Goal: Transaction & Acquisition: Purchase product/service

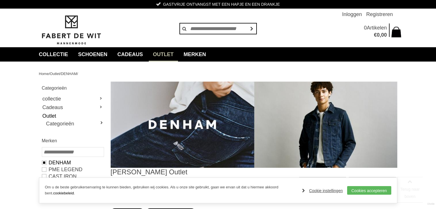
scroll to position [109, 0]
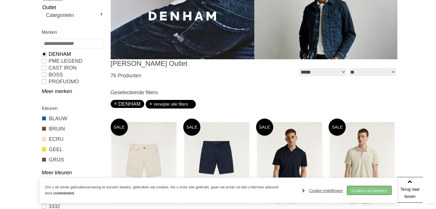
click at [372, 191] on link "Cookies accepteren" at bounding box center [369, 191] width 44 height 9
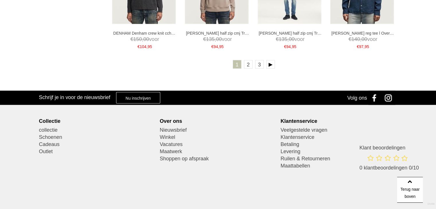
scroll to position [1226, 0]
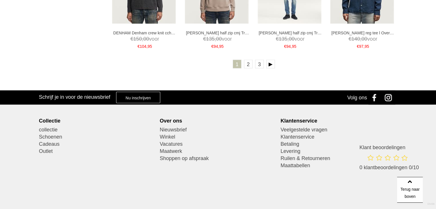
click at [253, 64] on ul "1 2 3" at bounding box center [254, 65] width 287 height 11
click at [248, 66] on link "2" at bounding box center [248, 64] width 9 height 9
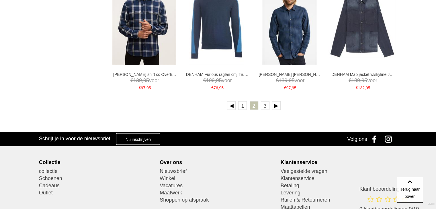
scroll to position [1179, 0]
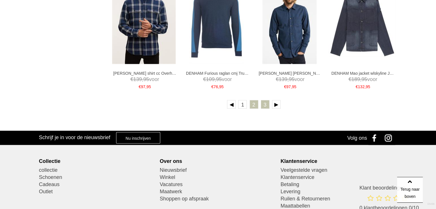
click at [267, 101] on link "3" at bounding box center [265, 104] width 9 height 9
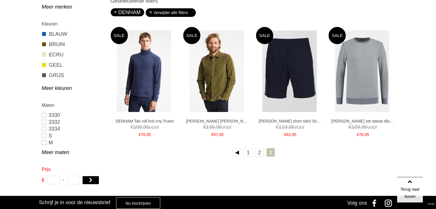
scroll to position [194, 0]
